Goal: Book appointment/travel/reservation

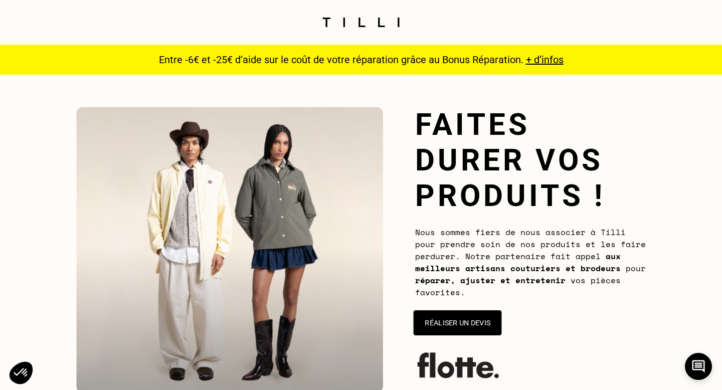
click at [461, 320] on button "Réaliser un devis" at bounding box center [458, 322] width 88 height 25
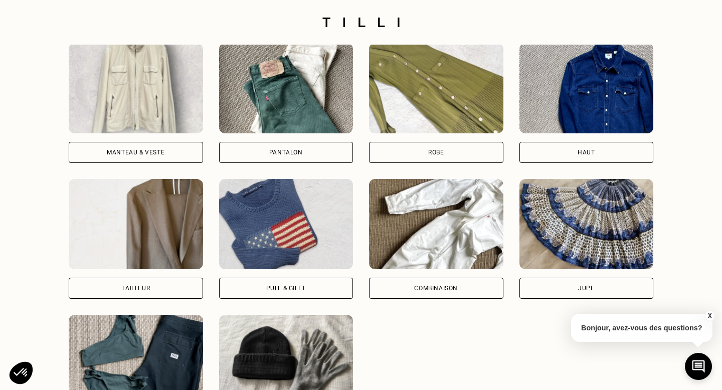
scroll to position [601, 0]
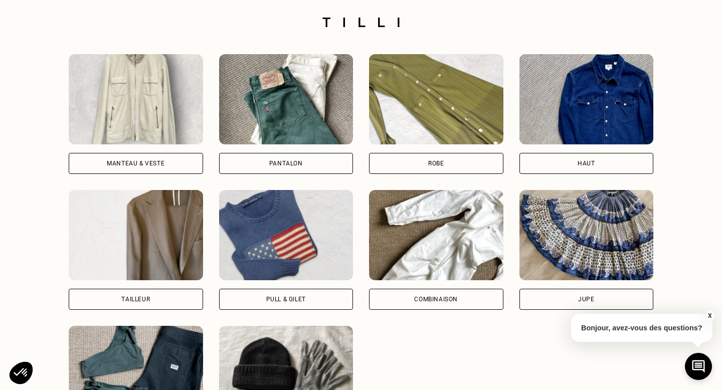
click at [173, 161] on div "Manteau & Veste" at bounding box center [136, 163] width 134 height 21
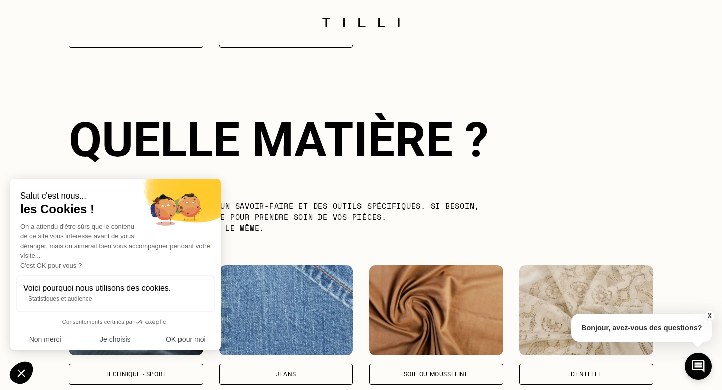
scroll to position [1015, 0]
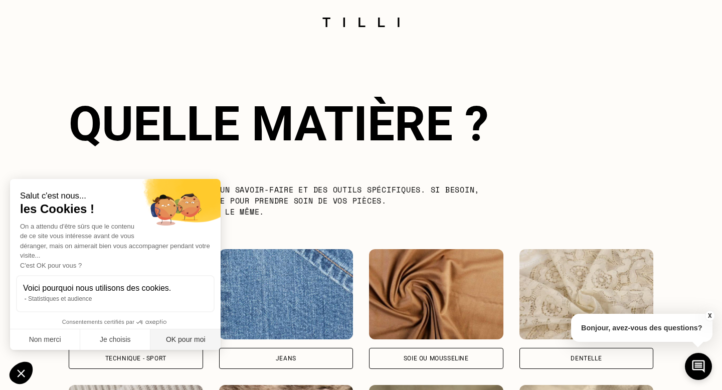
click at [186, 342] on button "OK pour moi" at bounding box center [185, 339] width 70 height 21
checkbox input "true"
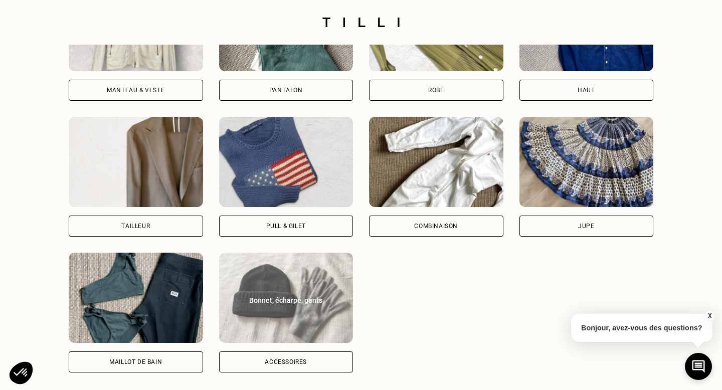
scroll to position [713, 0]
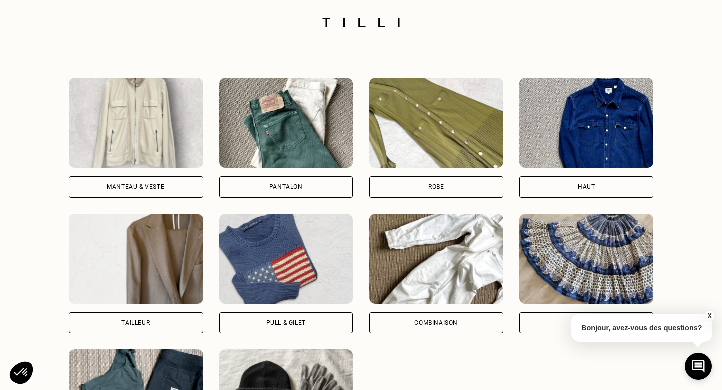
click at [156, 181] on div "Manteau & Veste" at bounding box center [136, 186] width 134 height 21
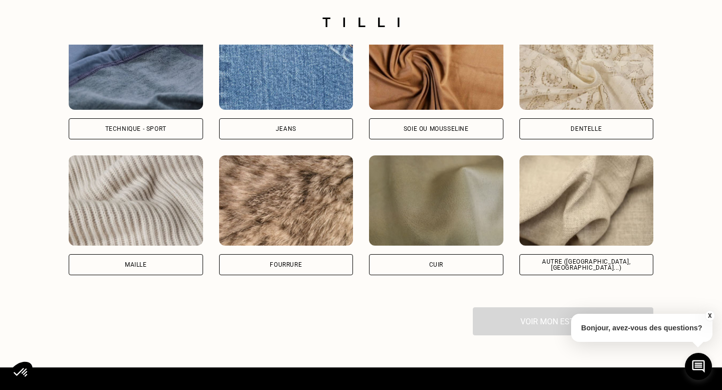
scroll to position [1351, 0]
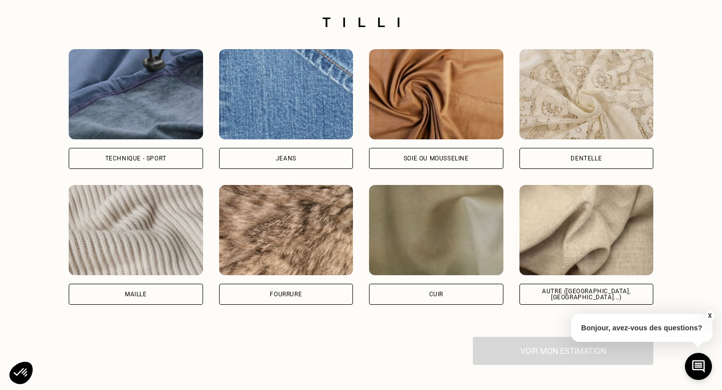
click at [153, 164] on div "Technique - Sport" at bounding box center [136, 158] width 134 height 21
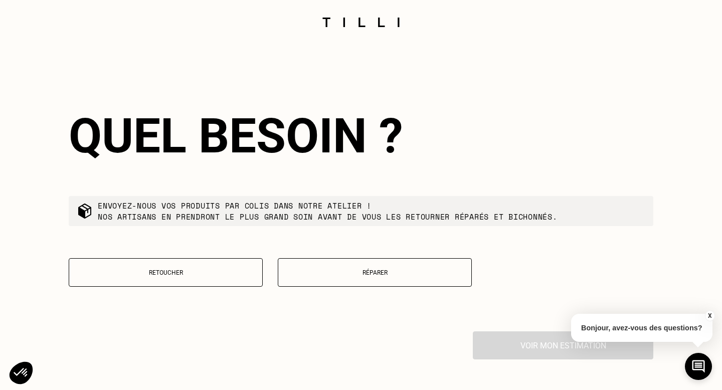
scroll to position [1625, 0]
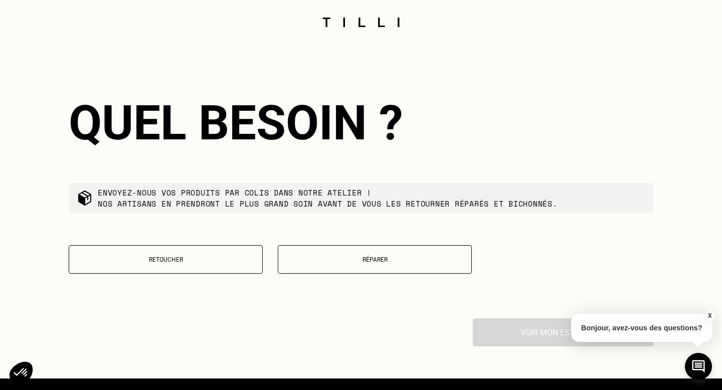
click at [323, 258] on p "Réparer" at bounding box center [374, 259] width 183 height 7
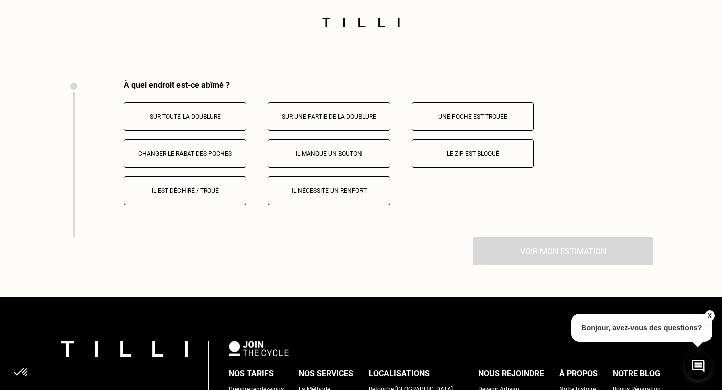
scroll to position [1881, 0]
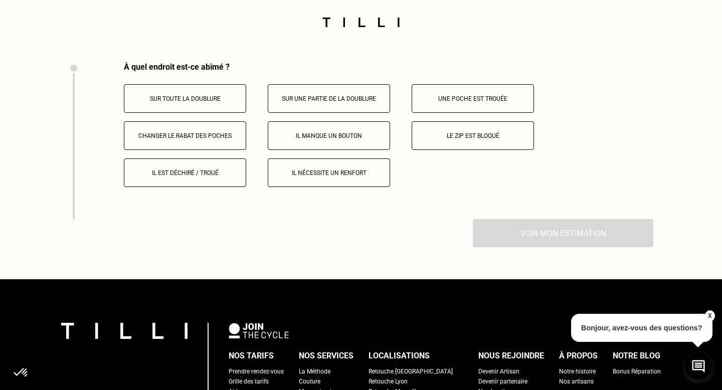
click at [285, 136] on p "Il manque un bouton" at bounding box center [328, 135] width 111 height 7
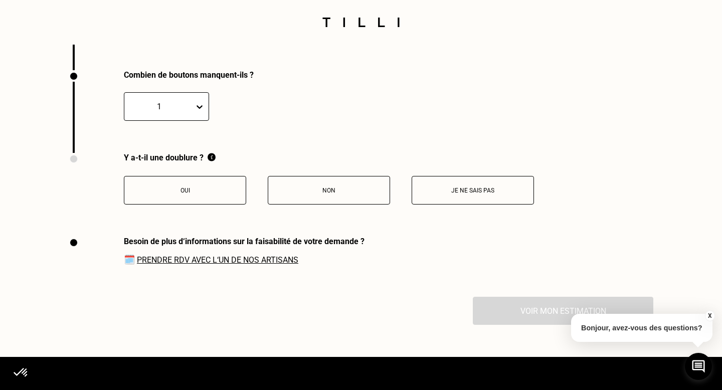
scroll to position [2038, 0]
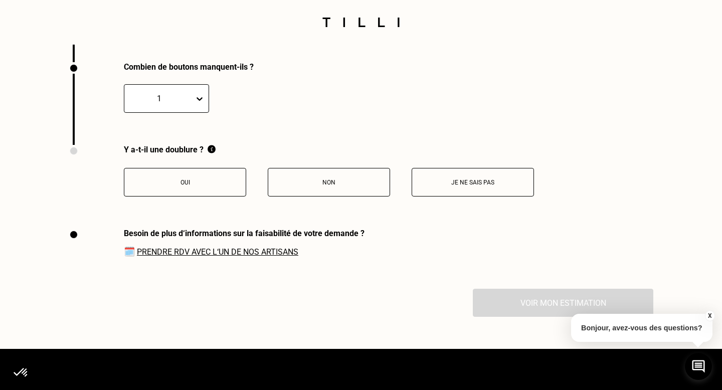
click at [335, 185] on p "Non" at bounding box center [328, 182] width 111 height 7
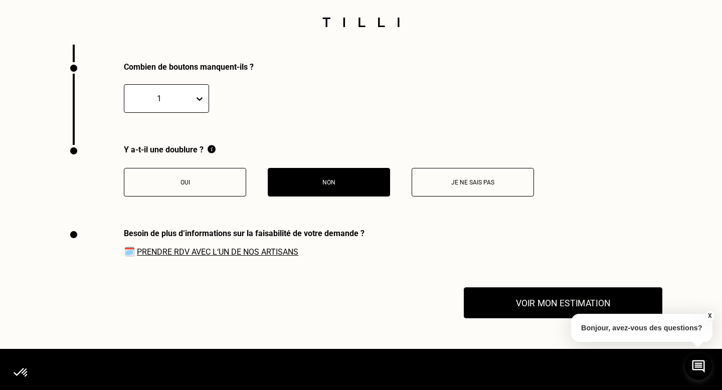
click at [526, 301] on button "Voir mon estimation" at bounding box center [563, 303] width 199 height 31
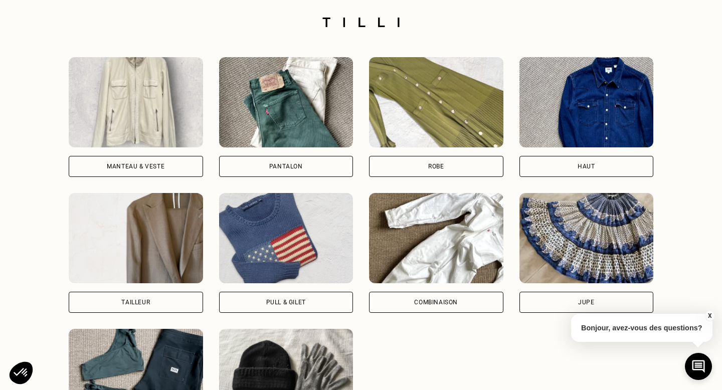
scroll to position [733, 0]
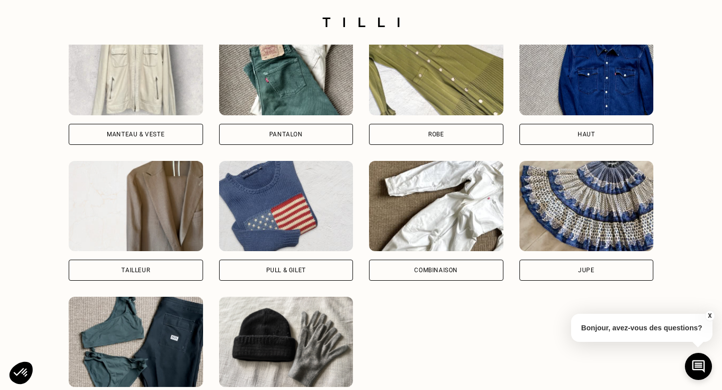
click at [132, 128] on div "Manteau & Veste" at bounding box center [136, 134] width 134 height 21
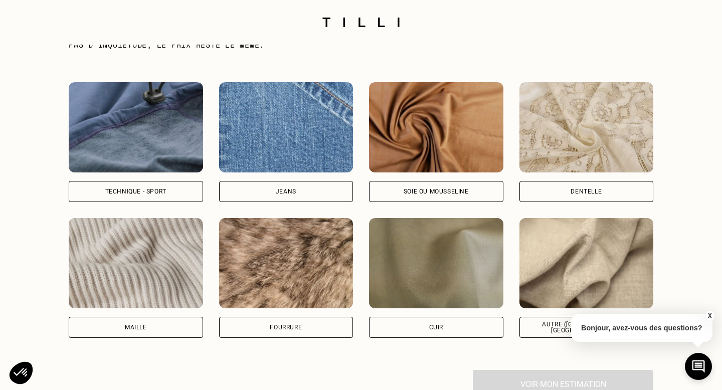
scroll to position [1319, 0]
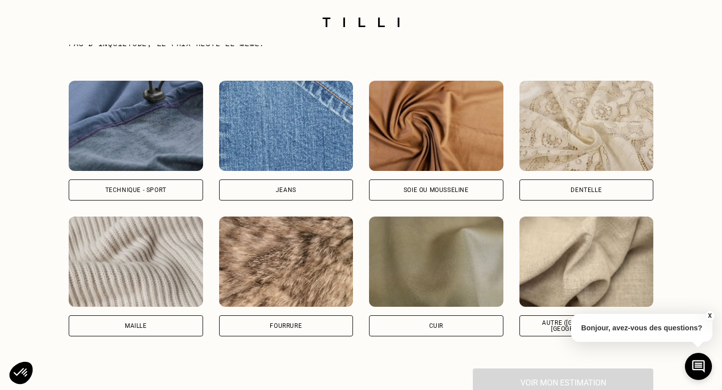
click at [122, 190] on div "Technique - Sport" at bounding box center [135, 190] width 61 height 6
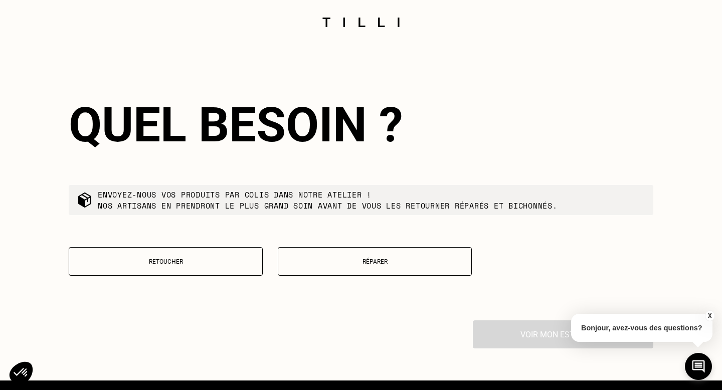
scroll to position [1625, 0]
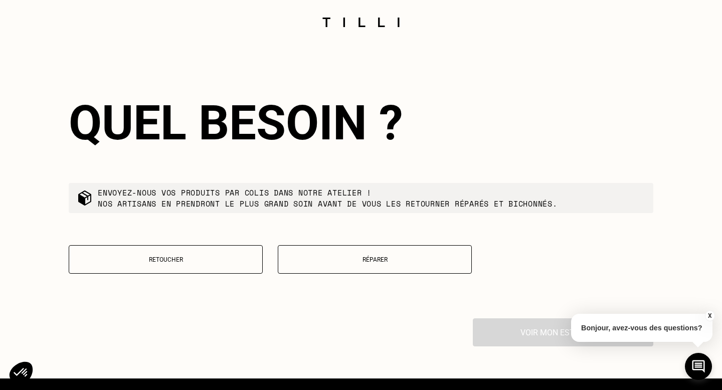
click at [314, 261] on p "Réparer" at bounding box center [374, 259] width 183 height 7
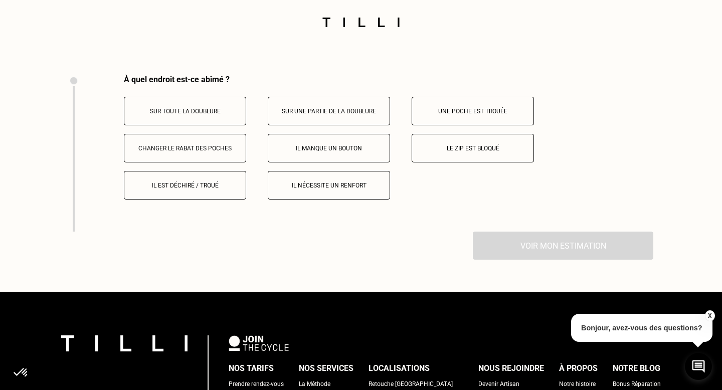
scroll to position [1881, 0]
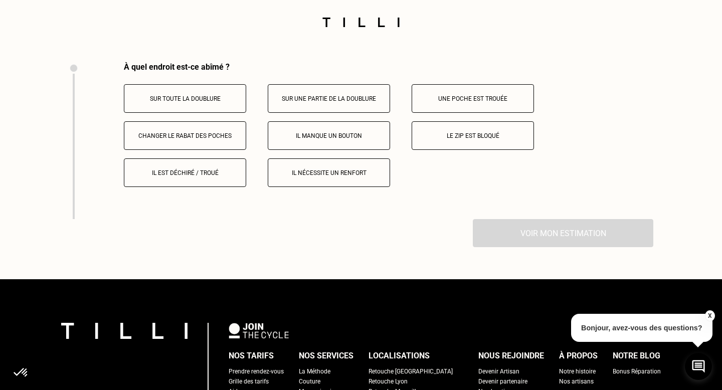
click at [296, 142] on button "Il manque un bouton" at bounding box center [329, 135] width 122 height 29
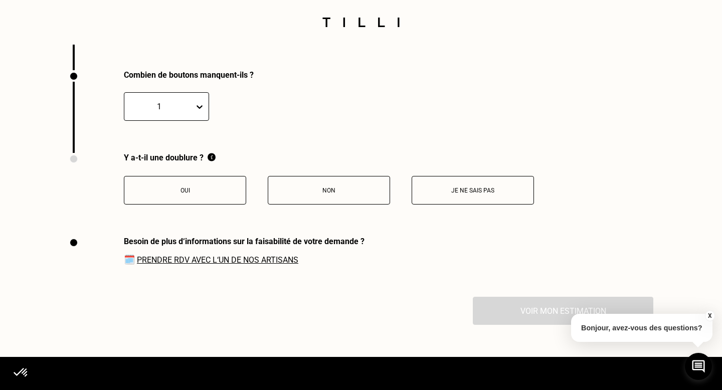
scroll to position [2038, 0]
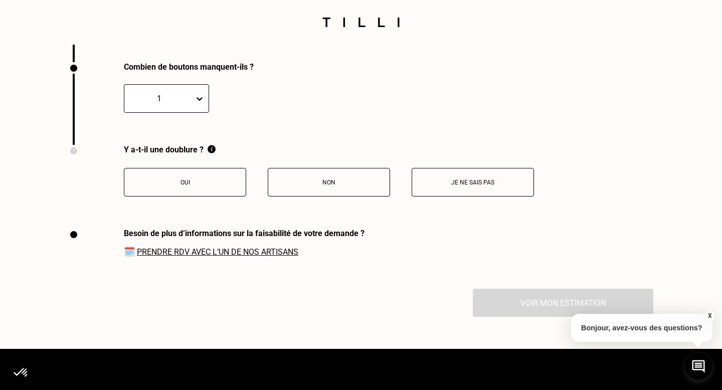
click at [314, 182] on p "Non" at bounding box center [328, 182] width 111 height 7
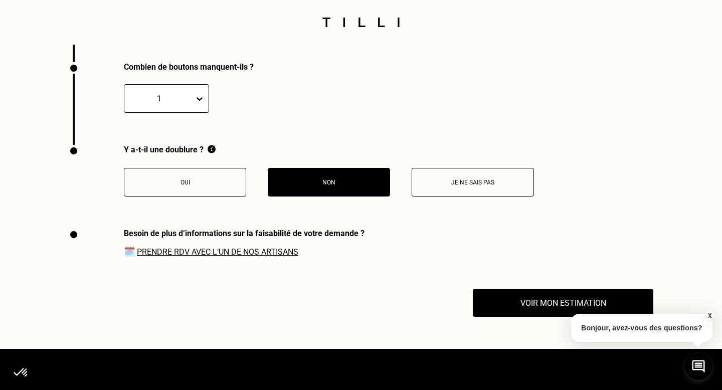
click at [270, 253] on link "Prendre RDV avec l‘un de nos artisans" at bounding box center [217, 252] width 161 height 10
click at [507, 303] on button "Voir mon estimation" at bounding box center [563, 303] width 199 height 31
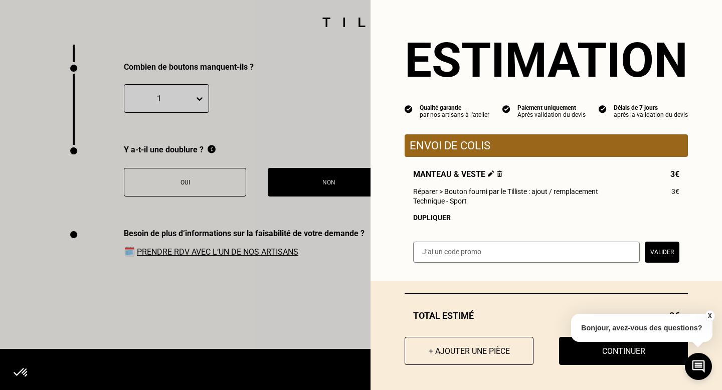
click at [497, 243] on input "text" at bounding box center [526, 252] width 227 height 21
paste input "SAVFLOTTE2-01BLsL"
type input "SAVFLOTTE2-01BLsL"
click at [661, 251] on button "Valider" at bounding box center [662, 252] width 35 height 21
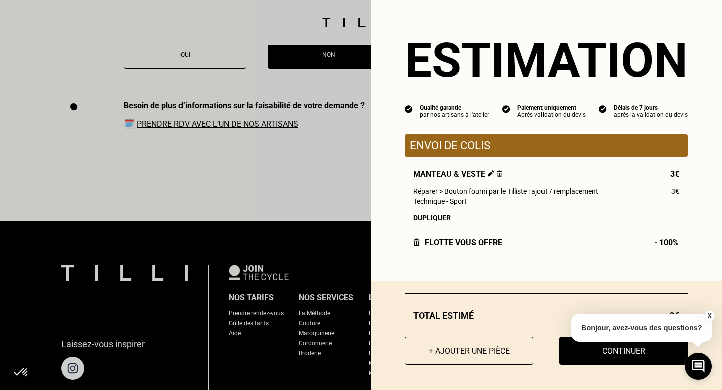
scroll to position [2167, 0]
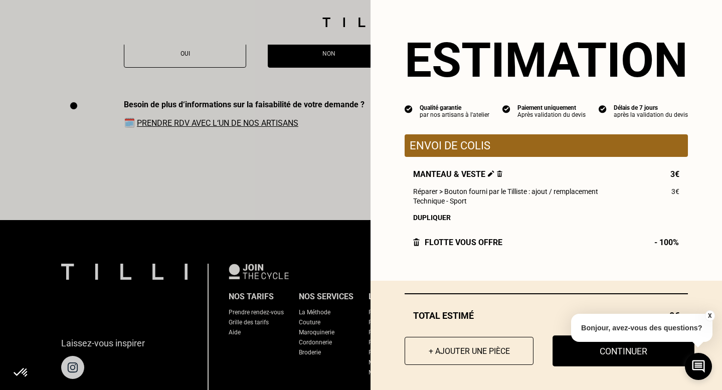
click at [578, 356] on button "Continuer" at bounding box center [623, 350] width 142 height 31
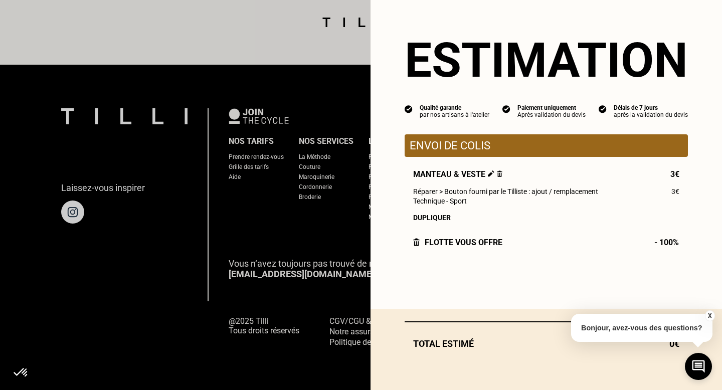
scroll to position [937, 0]
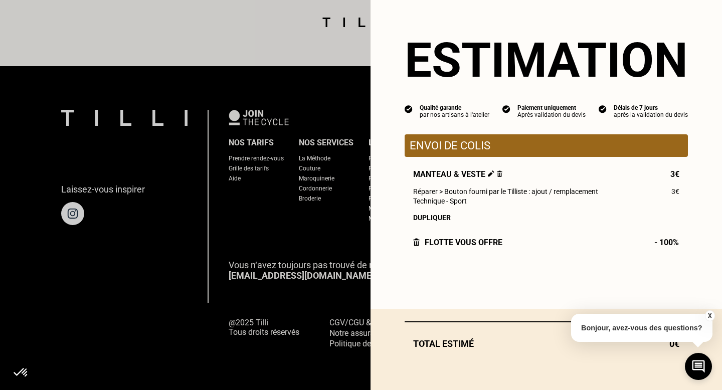
select select "FR"
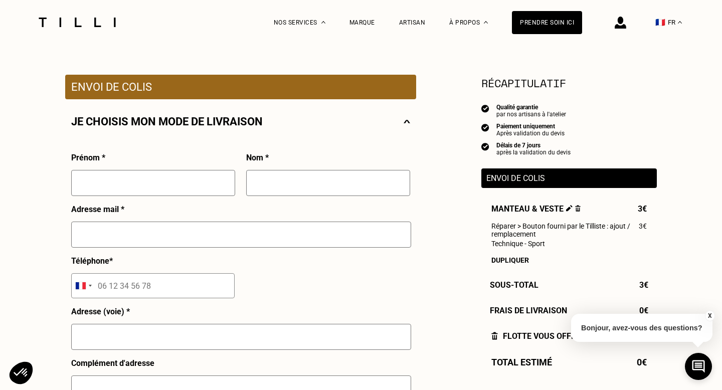
scroll to position [169, 0]
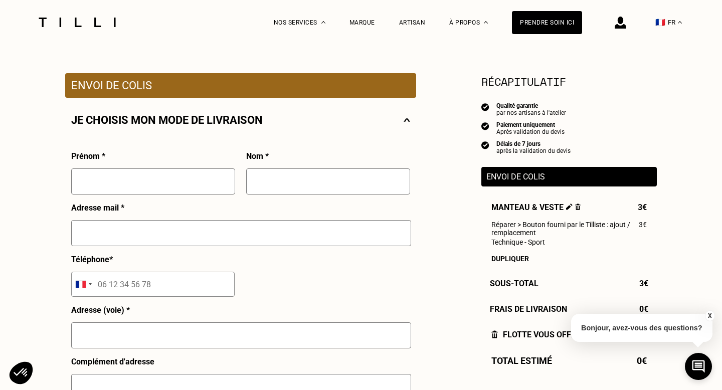
click at [210, 182] on input "text" at bounding box center [153, 181] width 164 height 26
type input "Aurore"
type input "Vandenhende"
type input "[EMAIL_ADDRESS][DOMAIN_NAME]"
type input "06 06 44 84 87"
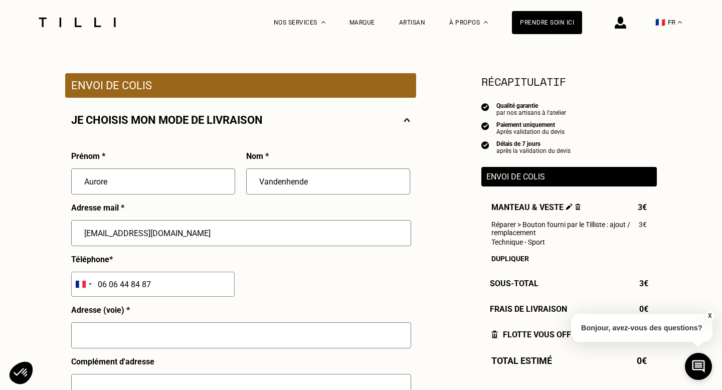
type input "[STREET_ADDRESS]"
type input "59700"
type input "Marcq en baroeul"
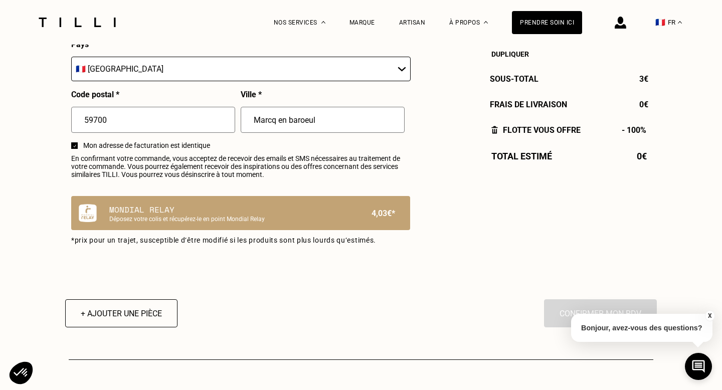
scroll to position [567, 0]
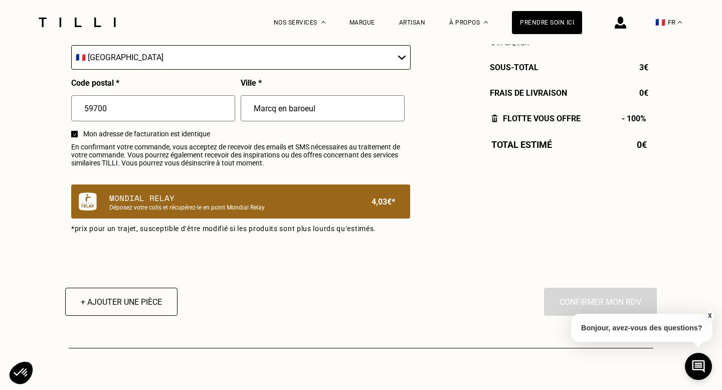
click at [169, 210] on p "Déposez votre colis et récupérez-le en point Mondial Relay" at bounding box center [223, 207] width 229 height 7
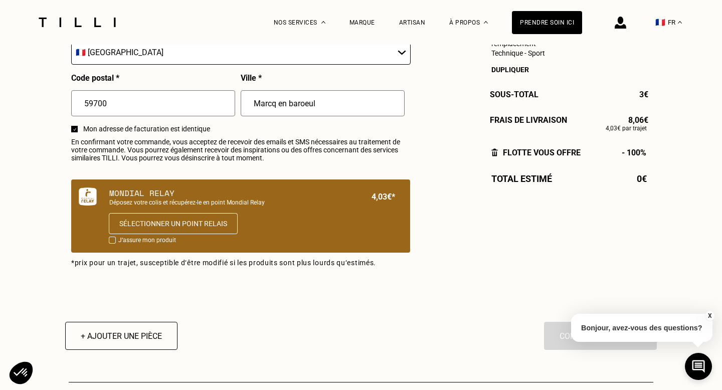
scroll to position [574, 0]
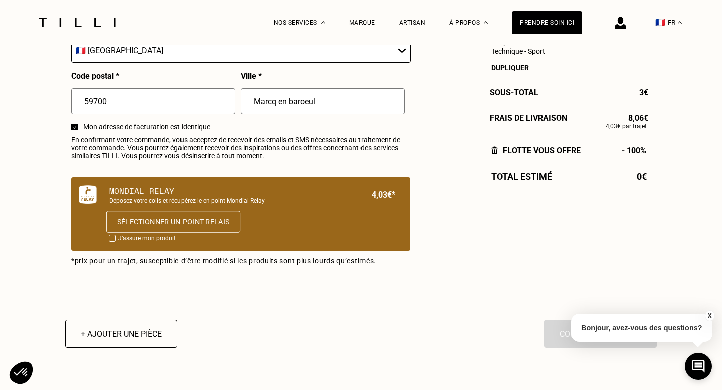
click at [156, 223] on button "Sélectionner un point relais" at bounding box center [173, 222] width 134 height 22
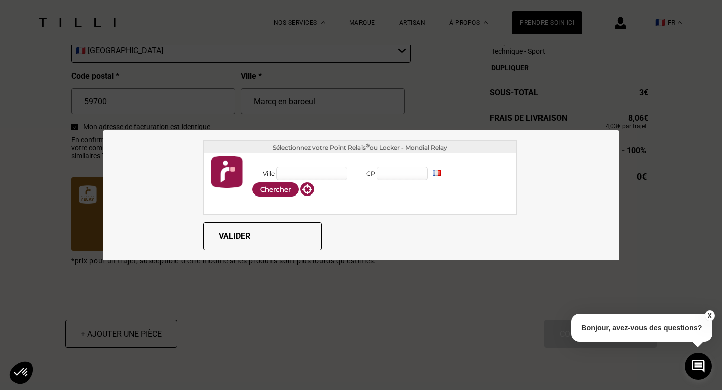
click at [305, 172] on input "Ville" at bounding box center [311, 174] width 71 height 14
type input "Marcq en baroeul"
type input "59700"
click at [282, 195] on button "Chercher" at bounding box center [275, 189] width 47 height 14
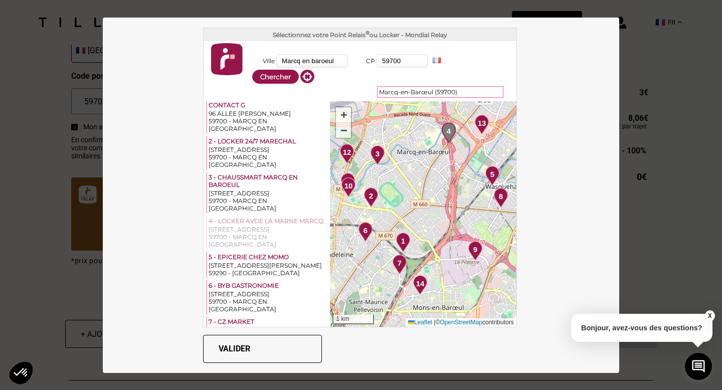
scroll to position [0, 0]
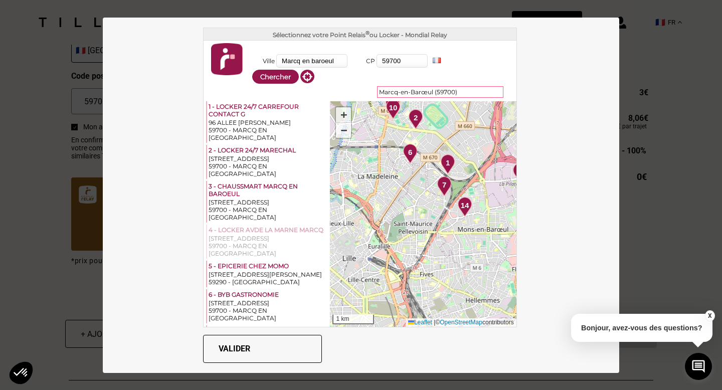
drag, startPoint x: 419, startPoint y: 205, endPoint x: 471, endPoint y: 124, distance: 95.4
click at [472, 124] on div "1 2 3 4 5 6 7 8 9 10 11 12 13 14 + − 1 km Leaflet | © OpenStreetMap contributors" at bounding box center [423, 214] width 186 height 226
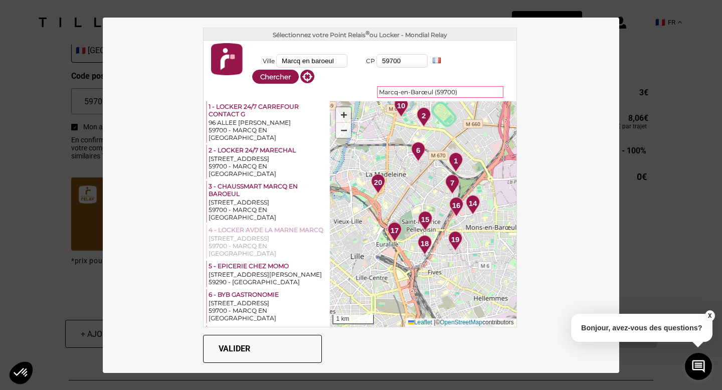
click at [407, 169] on div "1 2 3 4 5 6 7 8 9 10 11 12 13 14 15 16 17 18 19 20 + − 1 km Leaflet | © OpenStr…" at bounding box center [423, 214] width 186 height 226
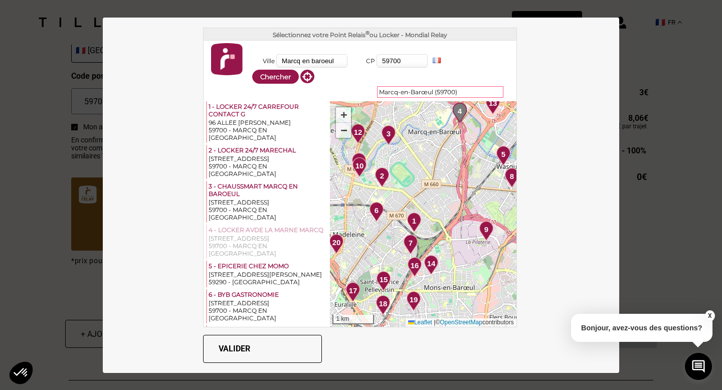
click at [376, 213] on span "6" at bounding box center [376, 211] width 4 height 12
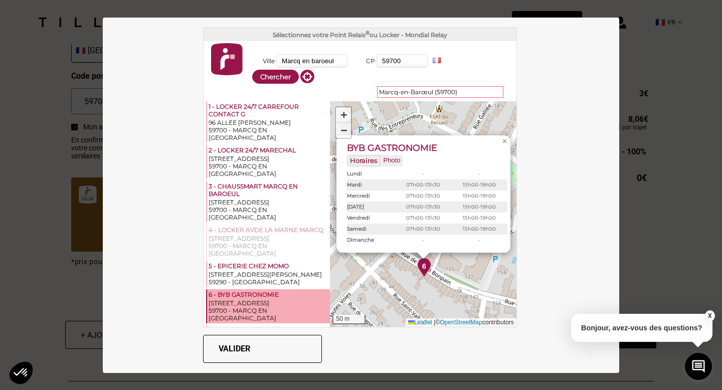
click at [263, 299] on div "[STREET_ADDRESS]" at bounding box center [269, 303] width 120 height 8
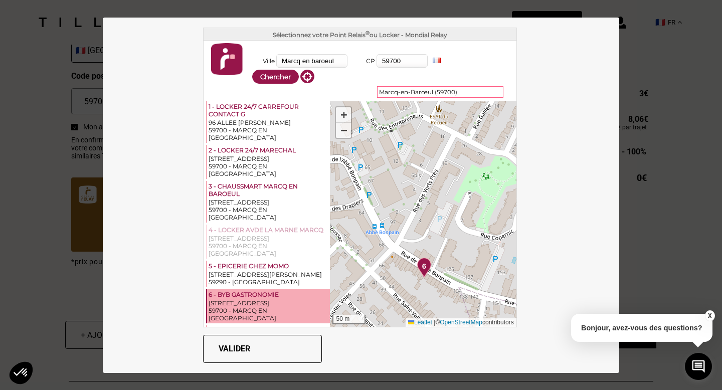
click at [248, 346] on button "Valider" at bounding box center [262, 349] width 119 height 28
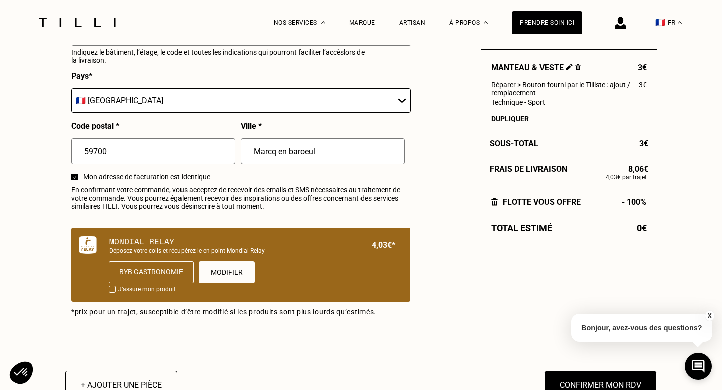
scroll to position [526, 0]
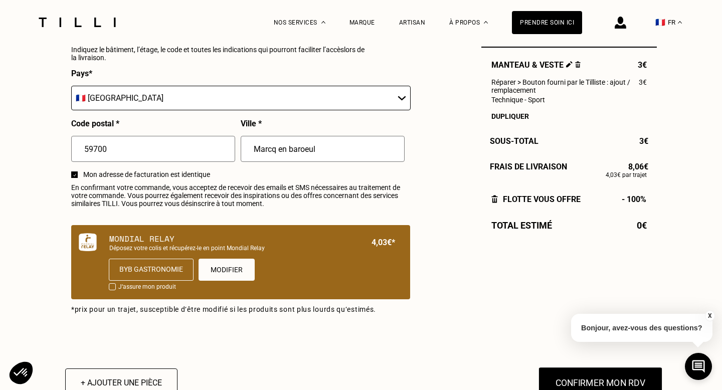
click at [562, 384] on button "Confirmer mon RDV" at bounding box center [600, 382] width 124 height 31
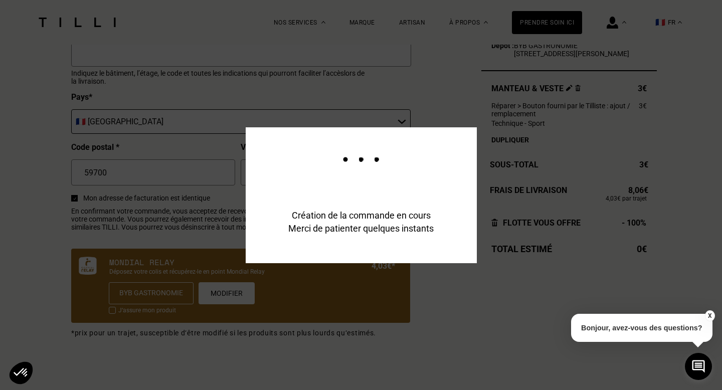
scroll to position [550, 0]
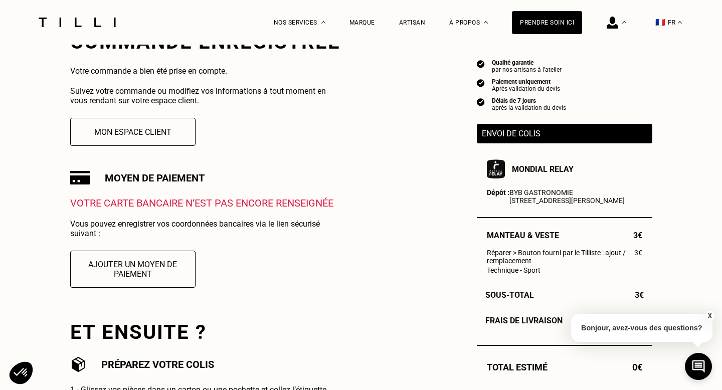
scroll to position [225, 0]
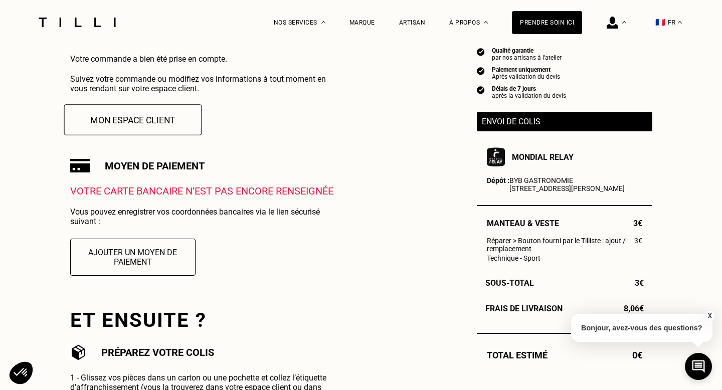
click at [160, 126] on button "Mon espace client" at bounding box center [133, 119] width 138 height 31
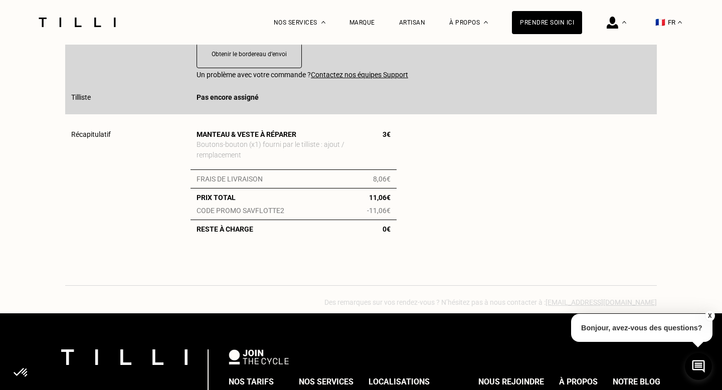
scroll to position [262, 0]
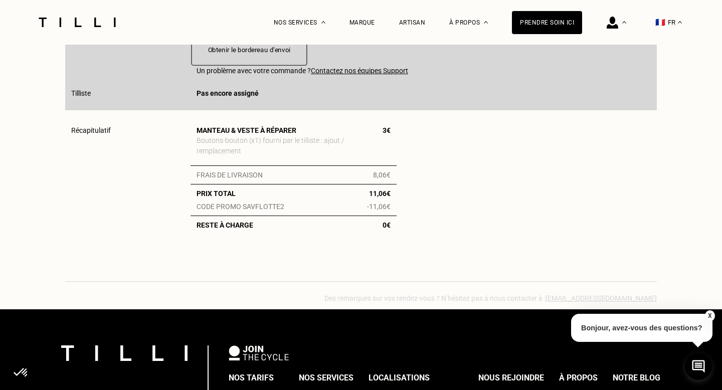
click at [231, 55] on button "Obtenir le bordereau d‘envoi" at bounding box center [250, 50] width 116 height 31
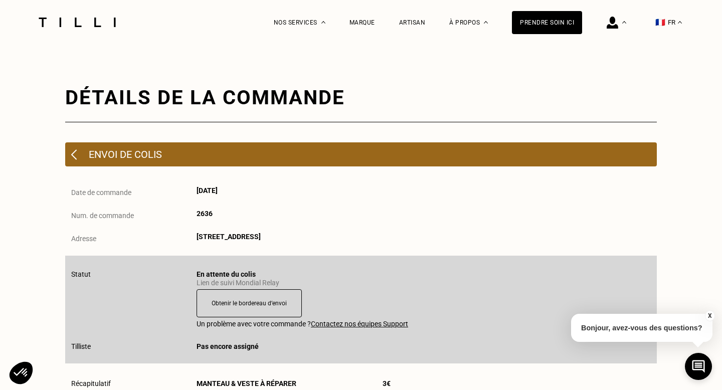
scroll to position [0, 0]
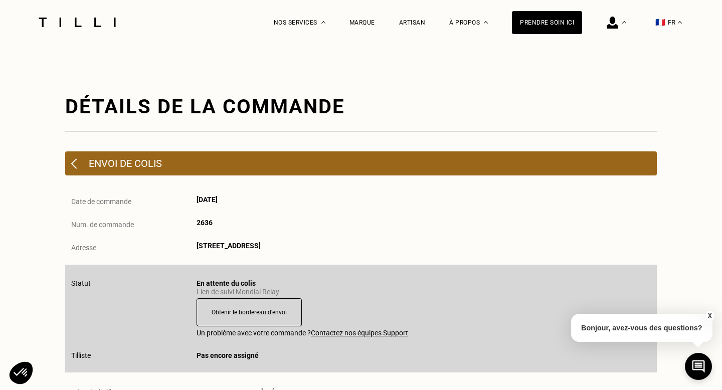
click at [74, 162] on img at bounding box center [74, 163] width 6 height 11
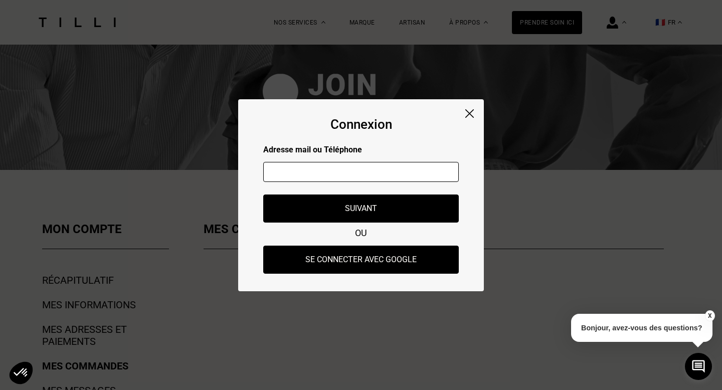
click at [353, 176] on input "text" at bounding box center [361, 172] width 196 height 20
type input "[EMAIL_ADDRESS][DOMAIN_NAME]"
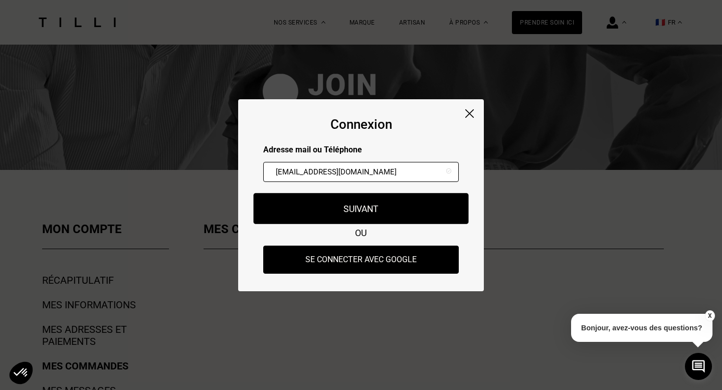
click at [357, 209] on button "Suivant" at bounding box center [361, 208] width 215 height 31
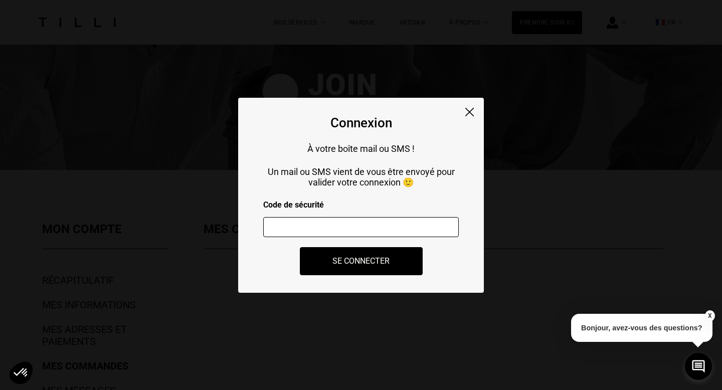
click at [349, 227] on input "number" at bounding box center [361, 227] width 196 height 20
click at [332, 230] on input "59" at bounding box center [361, 227] width 196 height 20
type input "5"
paste input "150022"
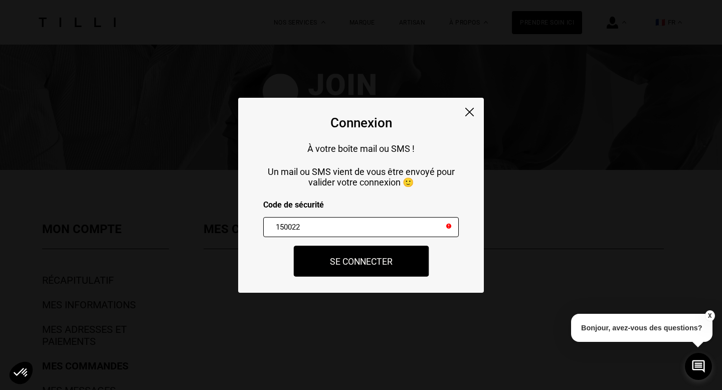
type input "150022"
click at [363, 264] on button "Se connecter" at bounding box center [360, 261] width 135 height 31
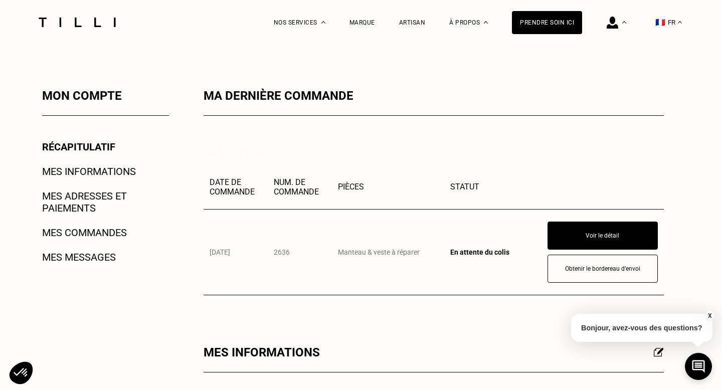
scroll to position [135, 0]
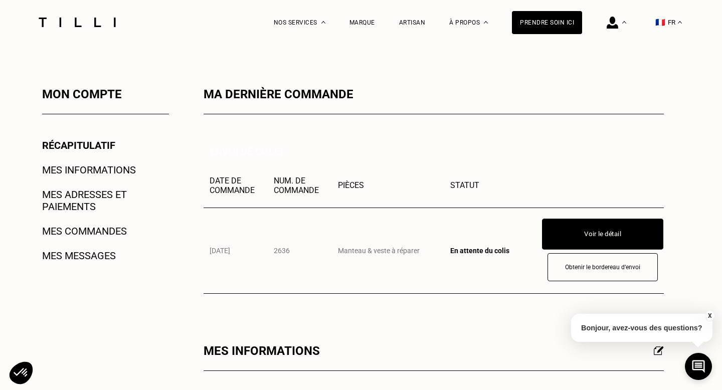
click at [597, 240] on button "Voir le détail" at bounding box center [602, 234] width 121 height 31
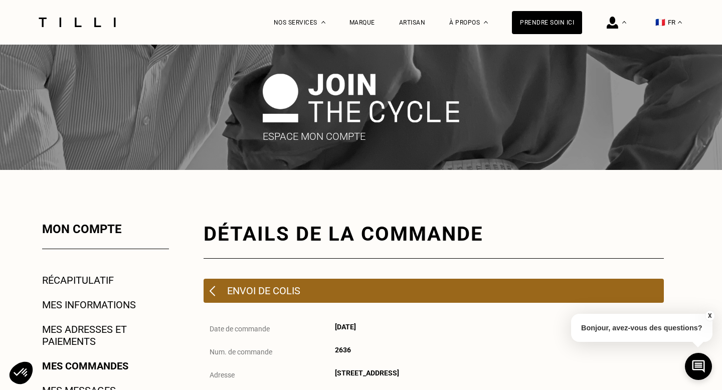
click at [60, 24] on img at bounding box center [77, 23] width 84 height 10
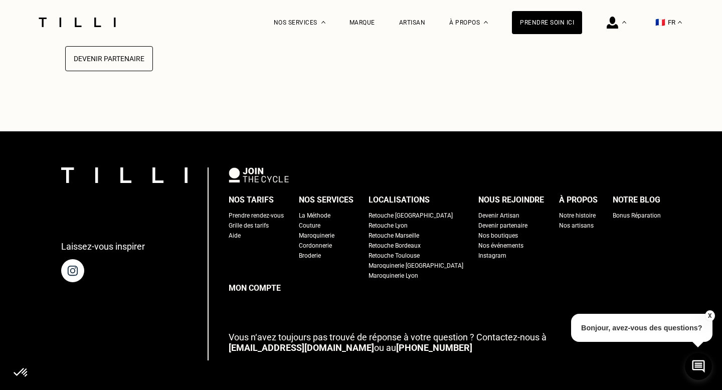
scroll to position [2458, 0]
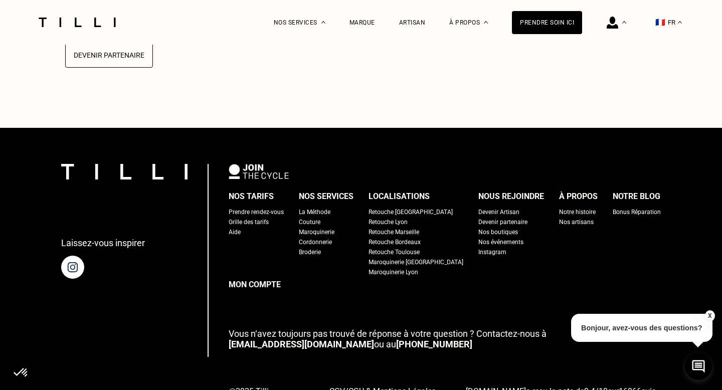
click at [269, 227] on div "Grille des tarifs" at bounding box center [249, 222] width 40 height 10
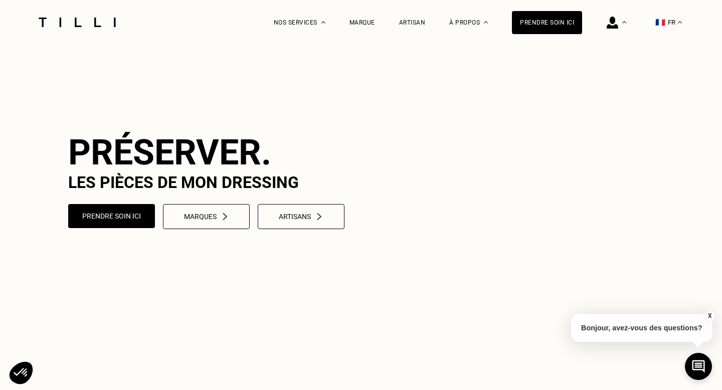
select select "FR"
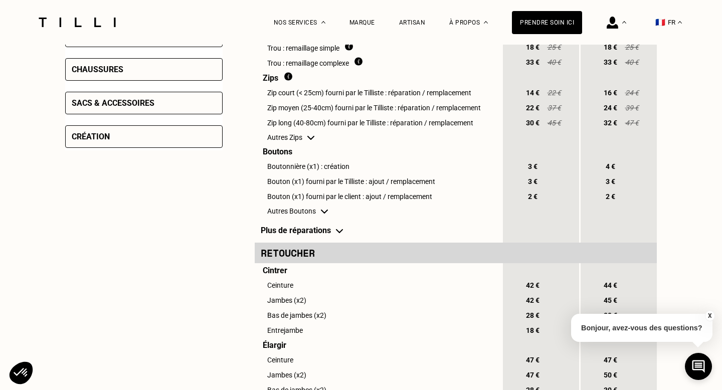
scroll to position [496, 0]
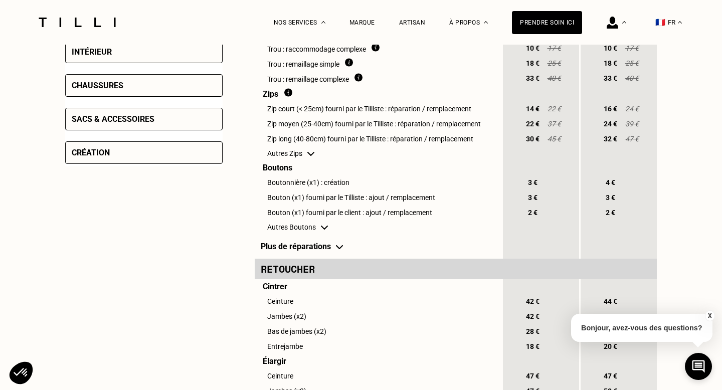
click at [321, 248] on td "Plus de réparations" at bounding box center [378, 246] width 247 height 25
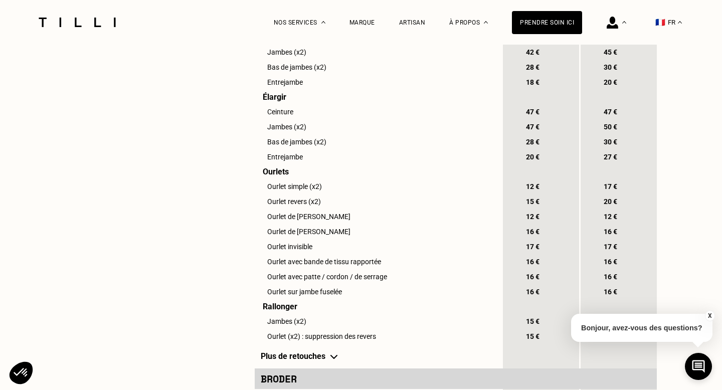
scroll to position [850, 0]
